Goal: Find specific page/section: Find specific page/section

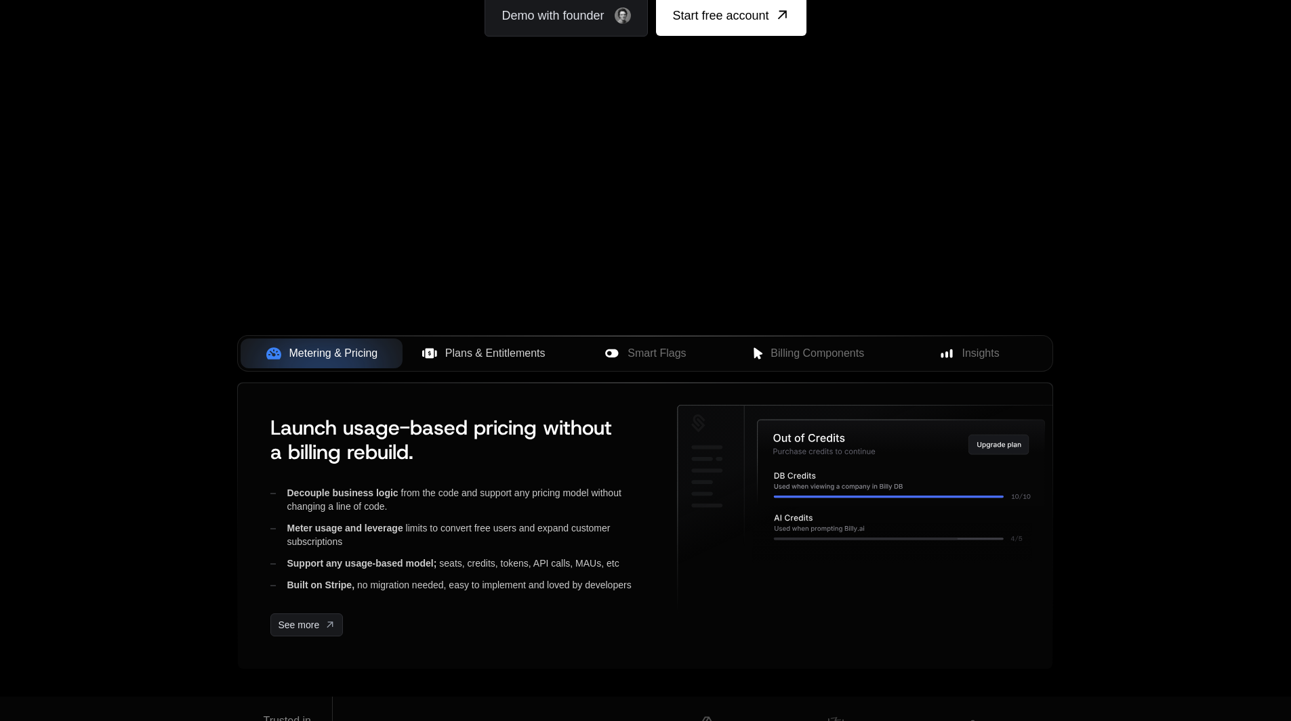
click at [485, 354] on span "Plans & Entitlements" at bounding box center [495, 353] width 100 height 16
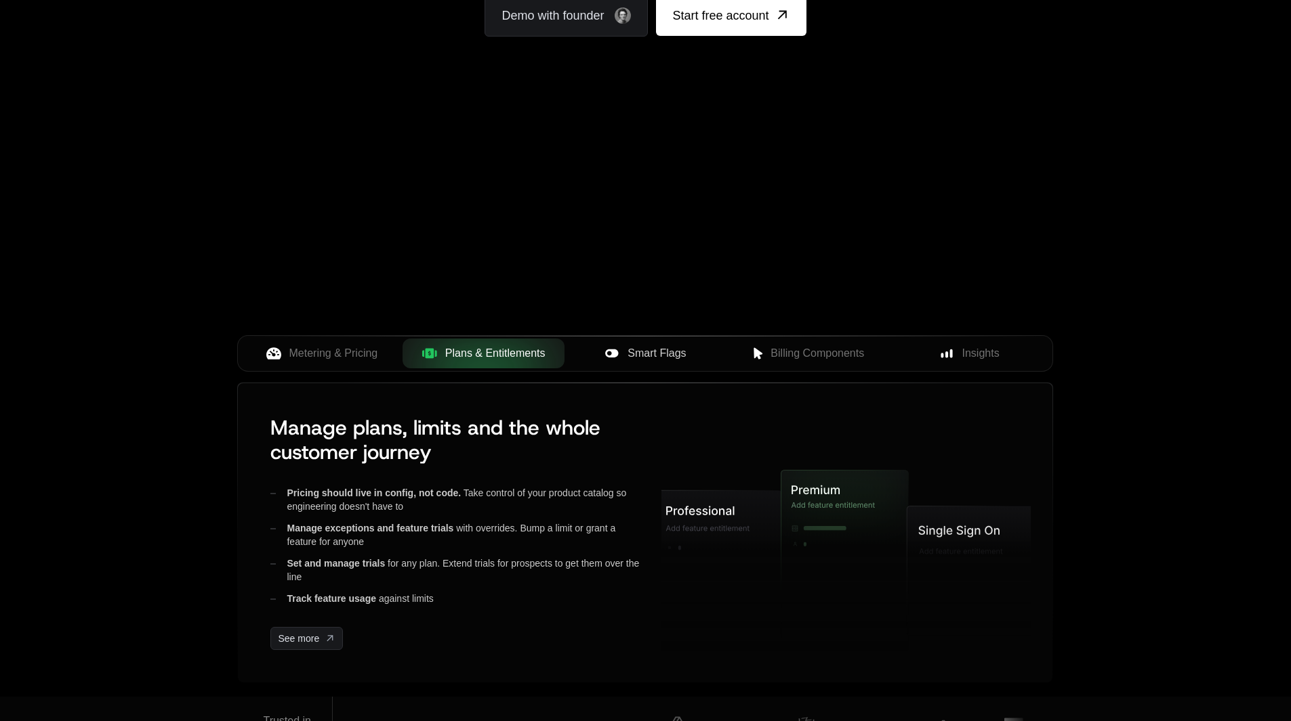
click at [610, 351] on icon at bounding box center [611, 354] width 13 height 8
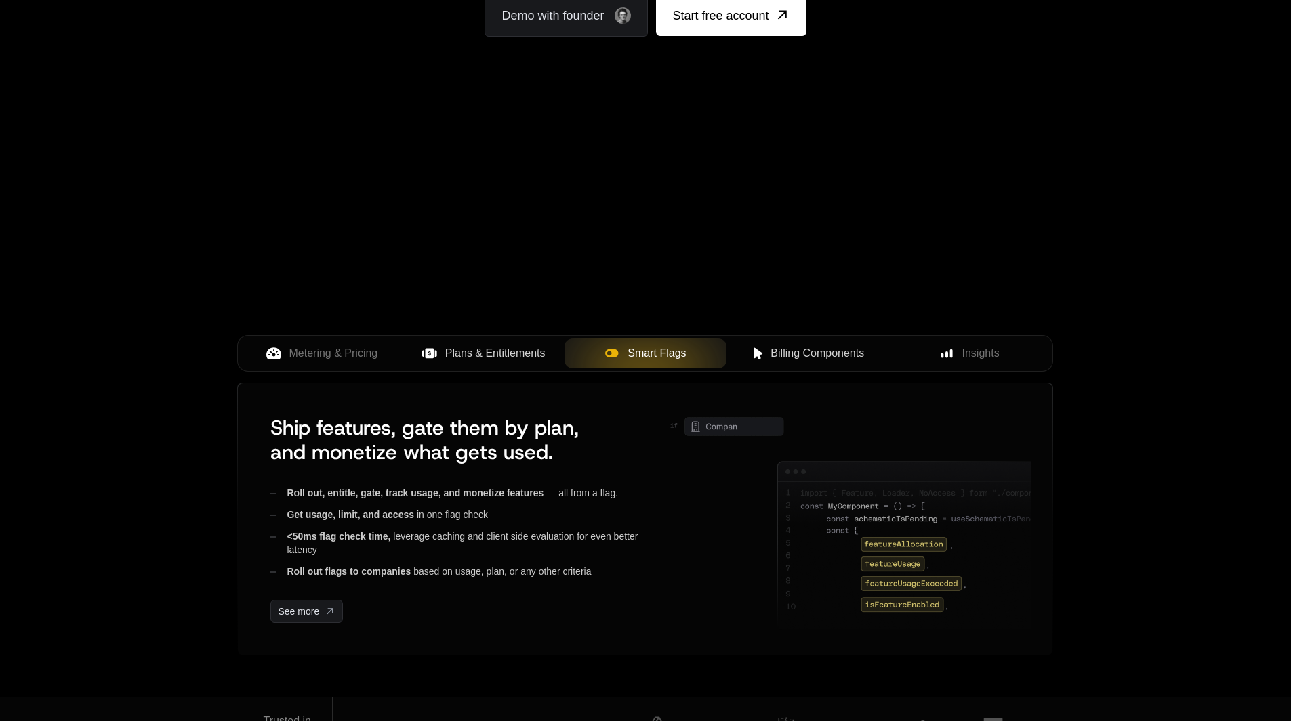
click at [846, 358] on span "Billing Components" at bounding box center [816, 353] width 93 height 16
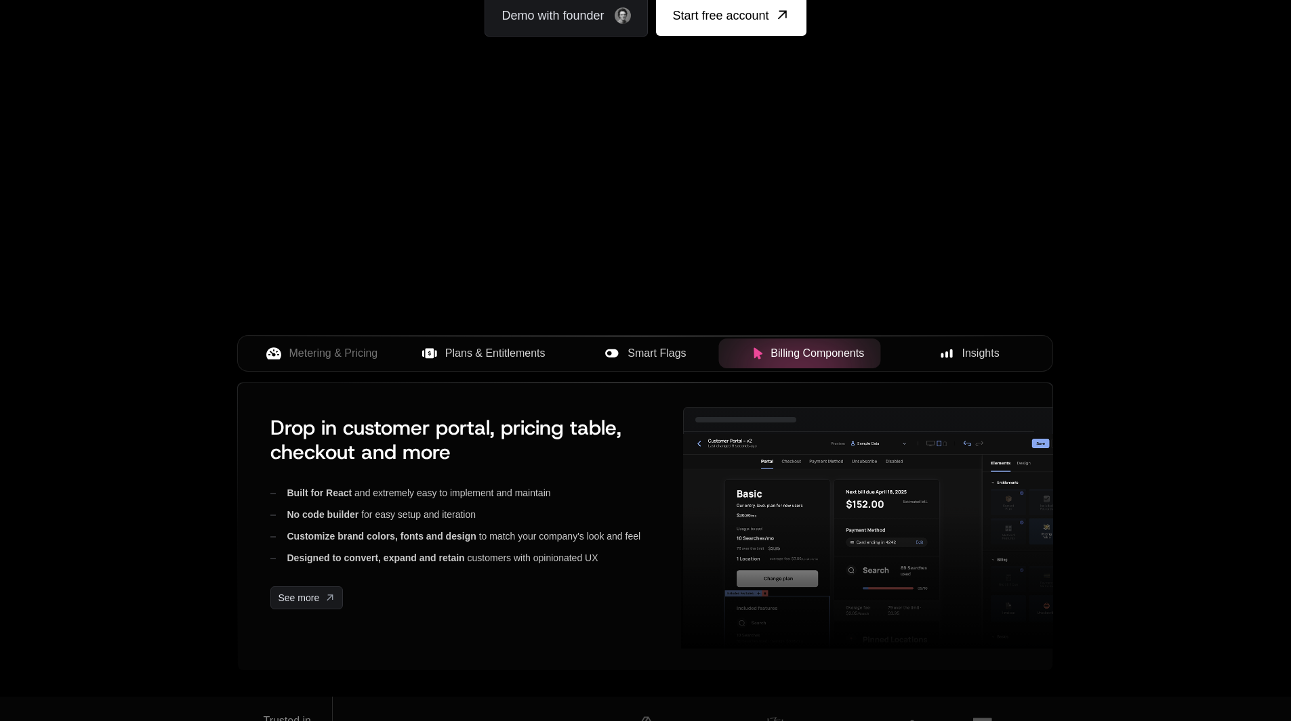
click at [948, 358] on icon at bounding box center [946, 354] width 12 height 12
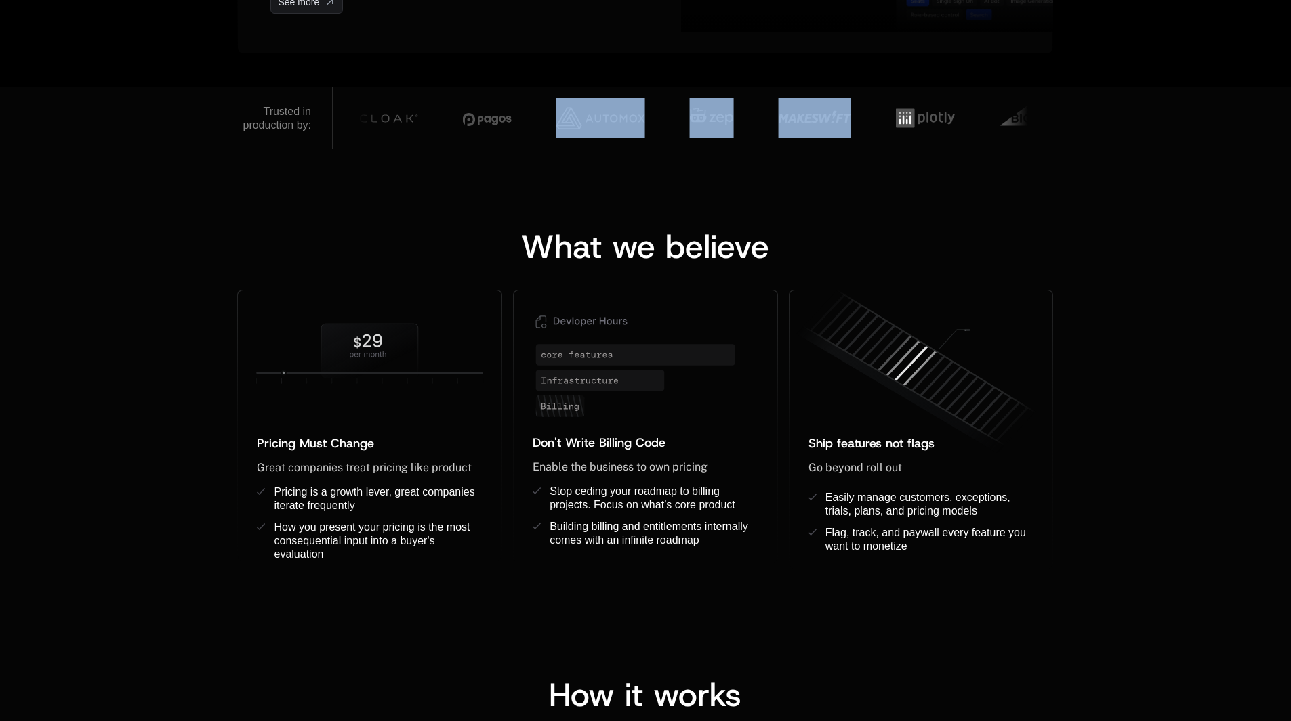
drag, startPoint x: 878, startPoint y: 114, endPoint x: 576, endPoint y: 119, distance: 302.2
